Goal: Task Accomplishment & Management: Use online tool/utility

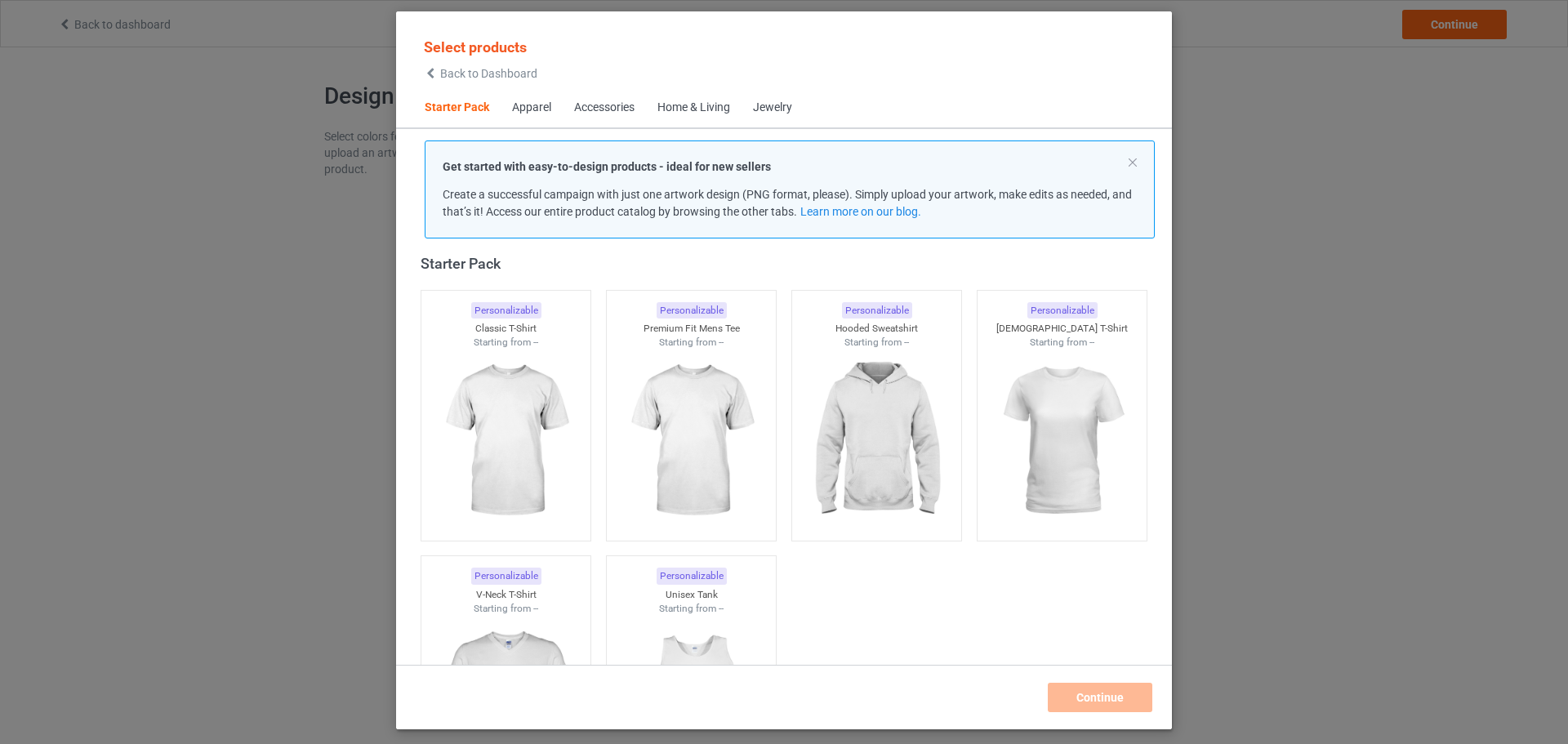
click at [590, 114] on div "Accessories" at bounding box center [604, 108] width 61 height 16
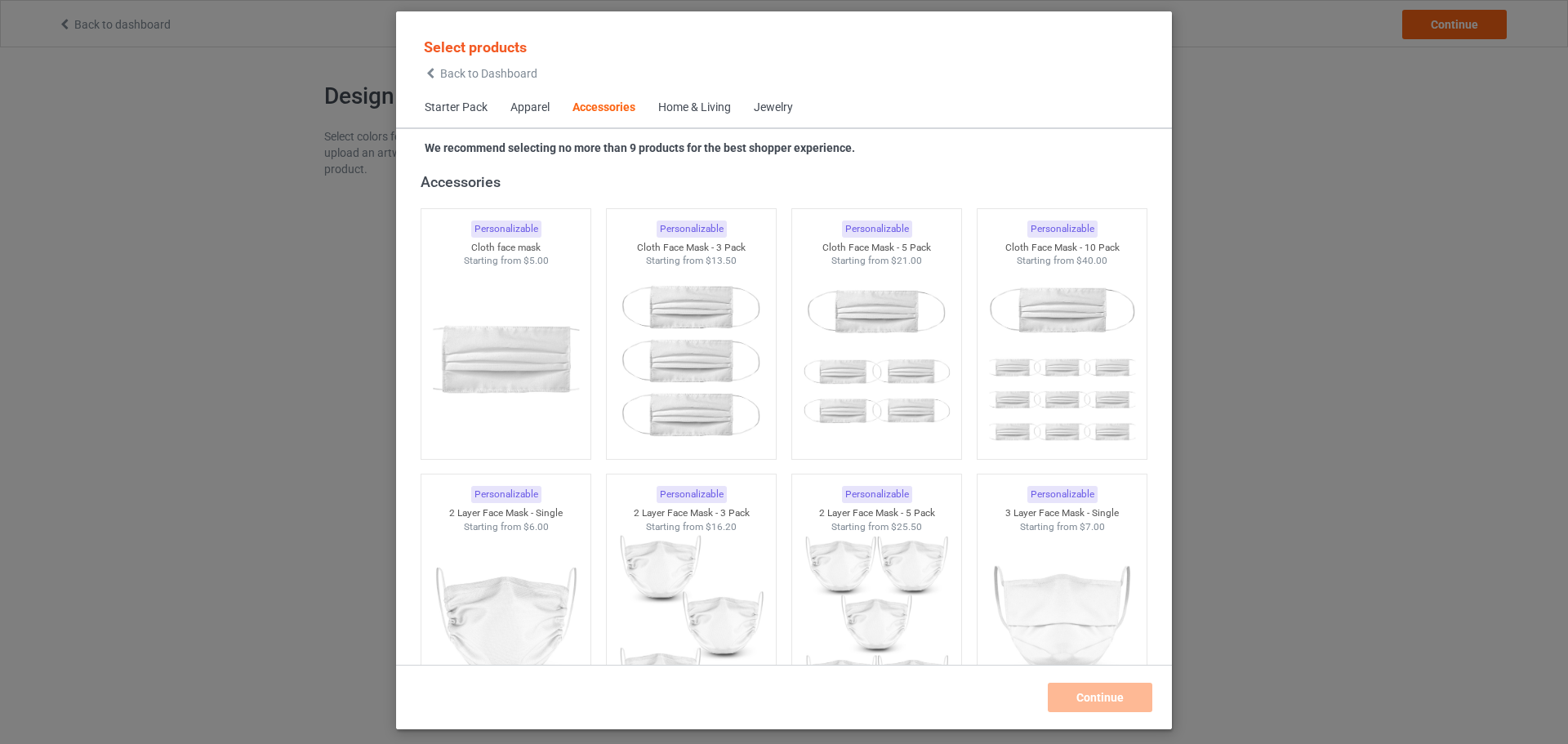
click at [524, 106] on div "Apparel" at bounding box center [530, 108] width 39 height 16
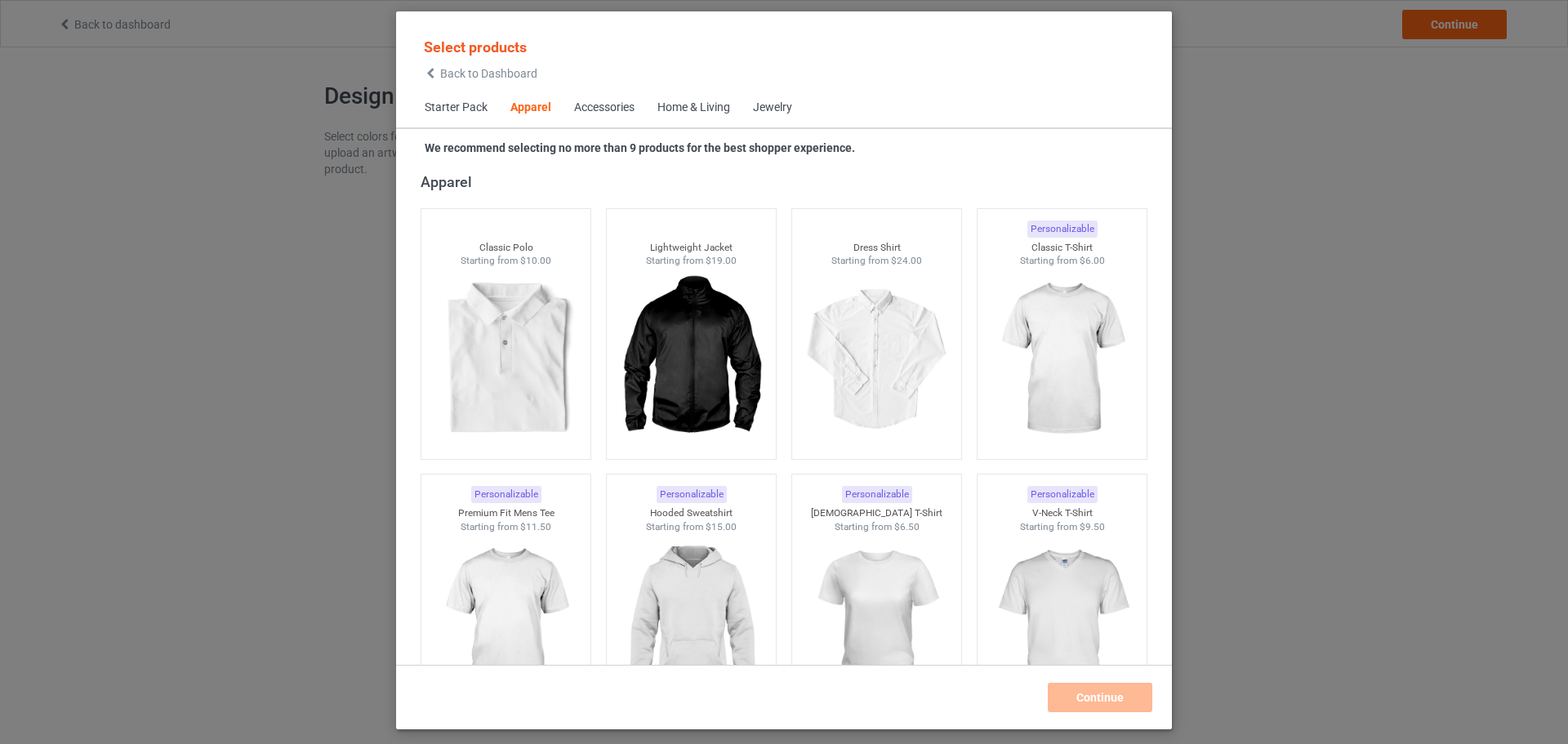
click at [393, 112] on div "Select products Back to Dashboard Starter Pack Apparel Accessories Home & Livin…" at bounding box center [784, 372] width 1568 height 744
click at [439, 104] on span "Starter Pack" at bounding box center [456, 108] width 85 height 39
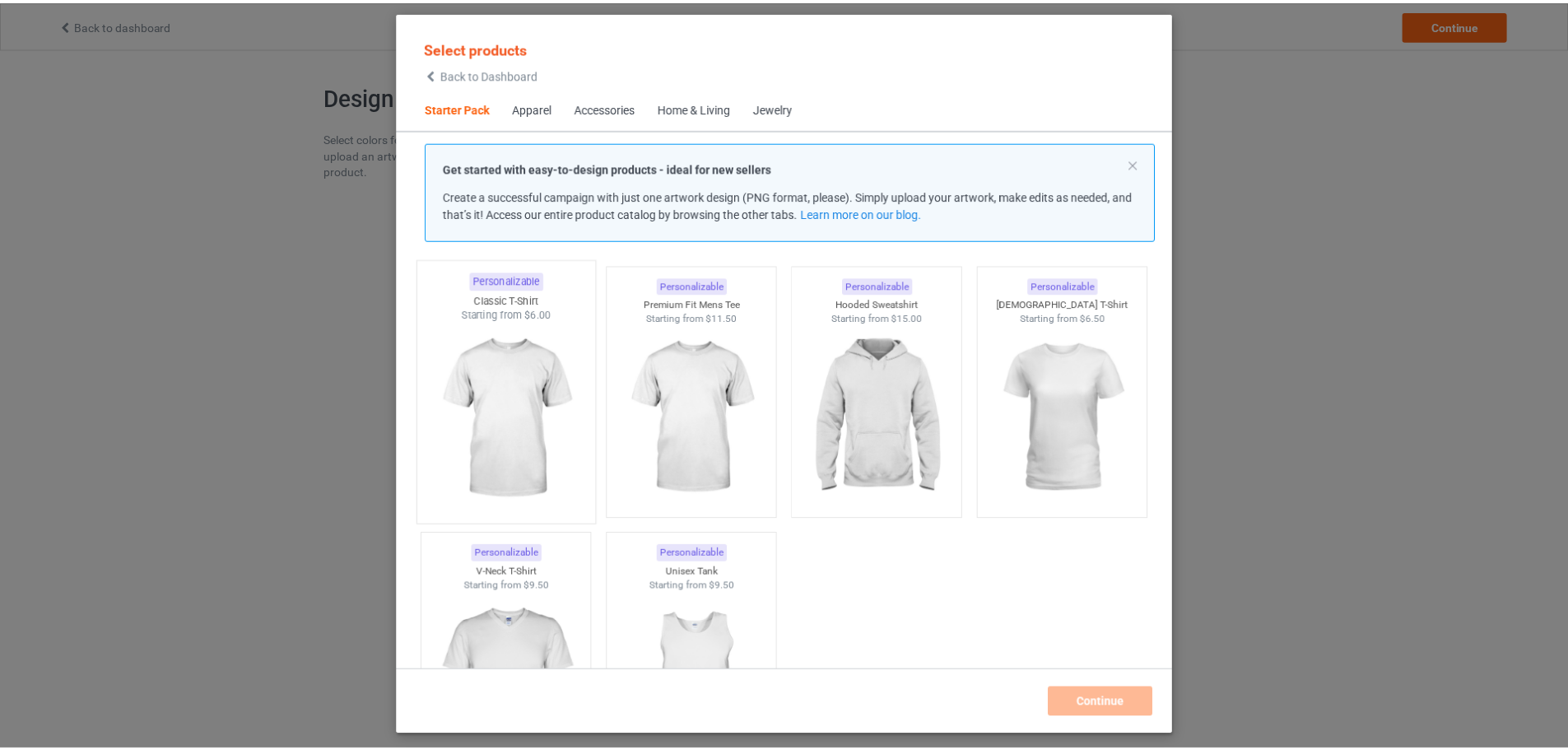
scroll to position [21, 0]
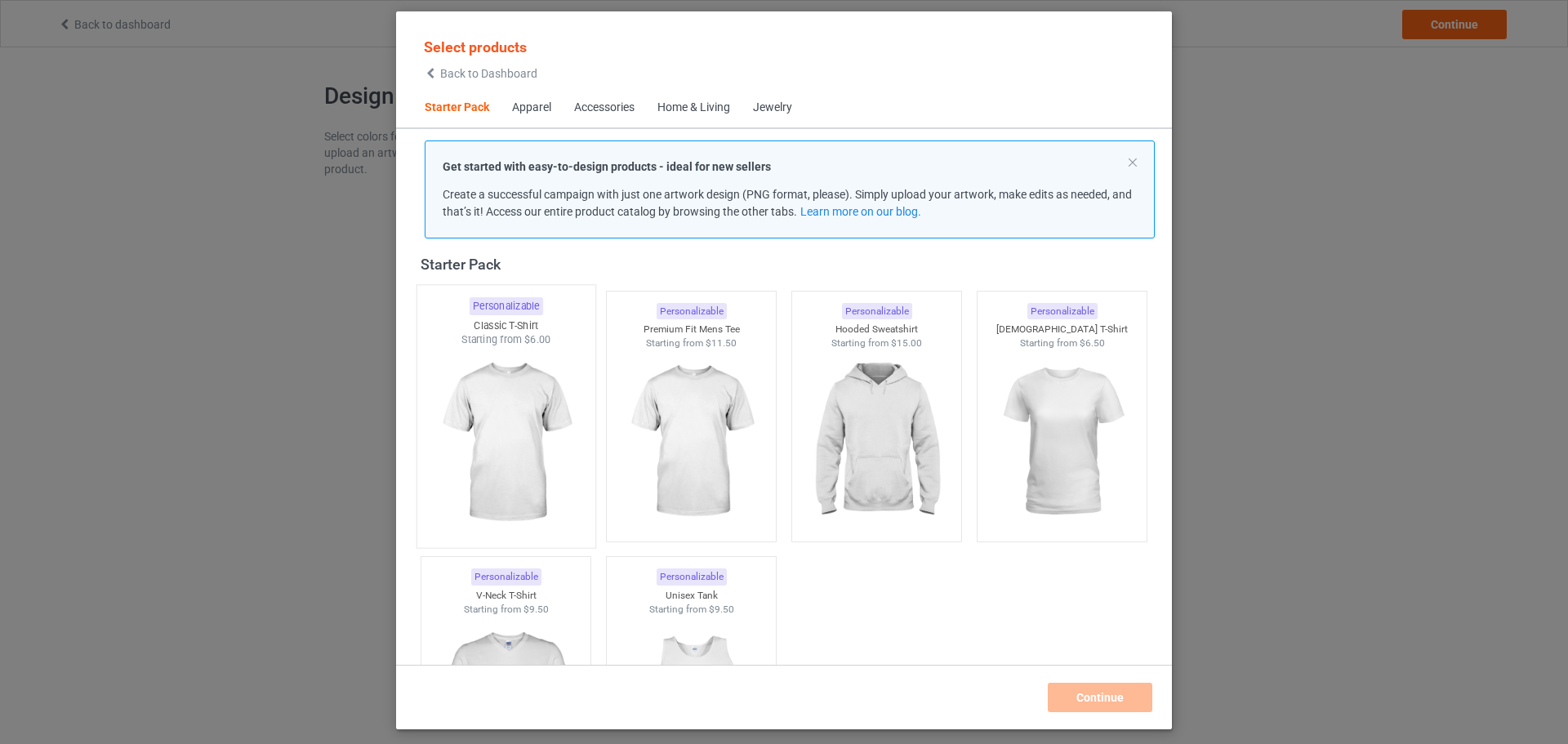
click at [521, 387] on img at bounding box center [505, 443] width 154 height 192
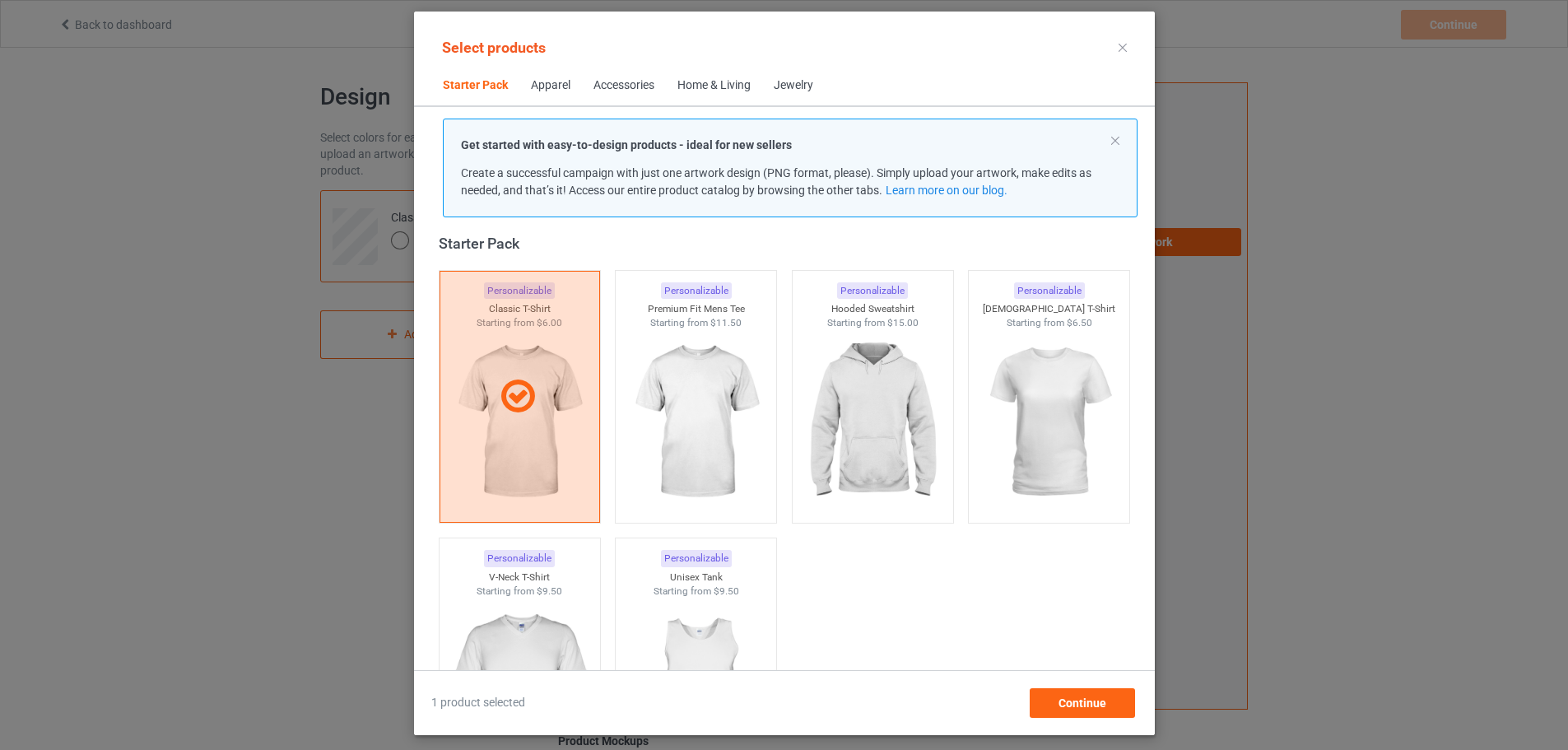
click at [1138, 36] on div at bounding box center [1122, 47] width 29 height 27
click at [1138, 41] on div at bounding box center [1122, 47] width 29 height 27
click at [1127, 47] on icon at bounding box center [1123, 48] width 9 height 9
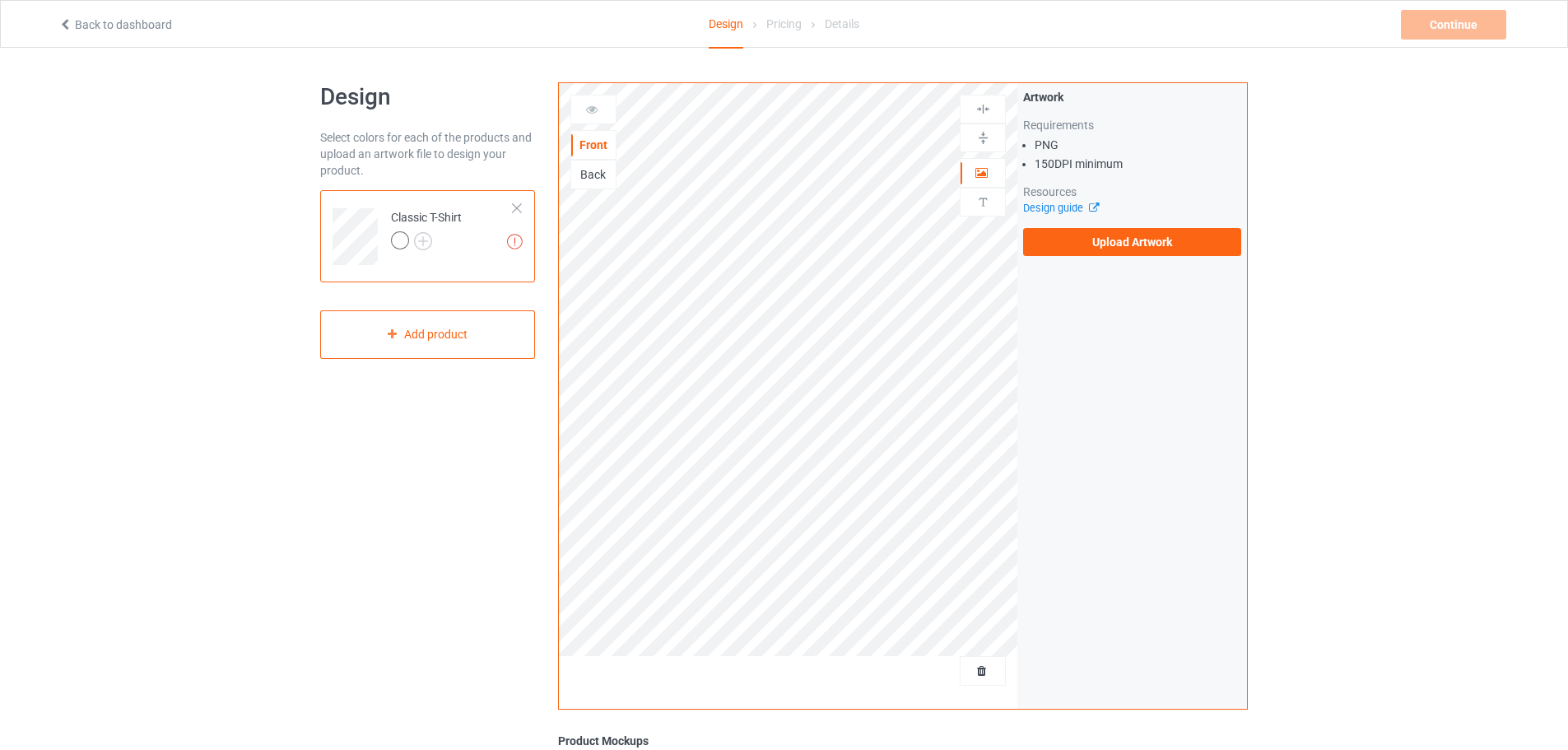
click at [84, 28] on link "Back to dashboard" at bounding box center [116, 24] width 114 height 13
